Goal: Complete application form

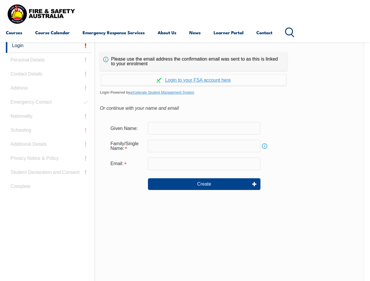
click at [185, 71] on div "Continue with Google Continue with Apple Continue with Facebook Continue with a…" at bounding box center [193, 78] width 187 height 15
click at [185, 160] on input "email" at bounding box center [204, 164] width 112 height 12
click at [49, 46] on link "Login" at bounding box center [49, 46] width 86 height 14
click at [49, 60] on div "Login Personal Details Contact Details Address Emergency Contact Nationality Sc…" at bounding box center [50, 185] width 89 height 293
click at [49, 74] on div "Login Personal Details Contact Details Address Emergency Contact Nationality Sc…" at bounding box center [50, 185] width 89 height 293
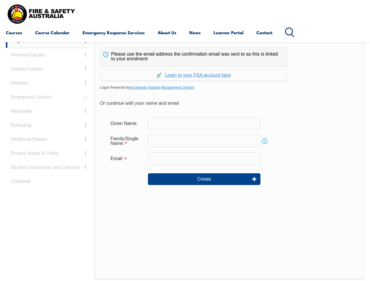
click at [49, 88] on div "Login Personal Details Contact Details Address Emergency Contact Nationality Sc…" at bounding box center [50, 180] width 89 height 293
click at [49, 102] on div "Login Personal Details Contact Details Address Emergency Contact Nationality Sc…" at bounding box center [50, 180] width 89 height 293
click at [49, 116] on div "Login Personal Details Contact Details Address Emergency Contact Nationality Sc…" at bounding box center [50, 180] width 89 height 293
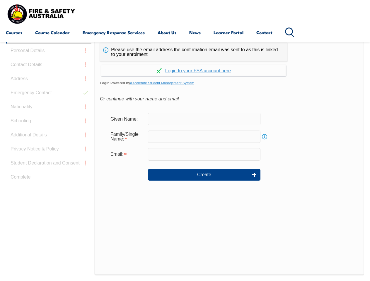
click at [49, 130] on div "Login Personal Details Contact Details Address Emergency Contact Nationality Sc…" at bounding box center [50, 175] width 89 height 293
click at [49, 144] on div "Login Personal Details Contact Details Address Emergency Contact Nationality Sc…" at bounding box center [50, 175] width 89 height 293
